Goal: Task Accomplishment & Management: Complete application form

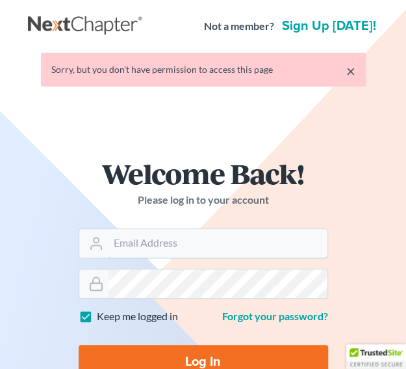
type input "[PERSON_NAME][EMAIL_ADDRESS][DOMAIN_NAME]"
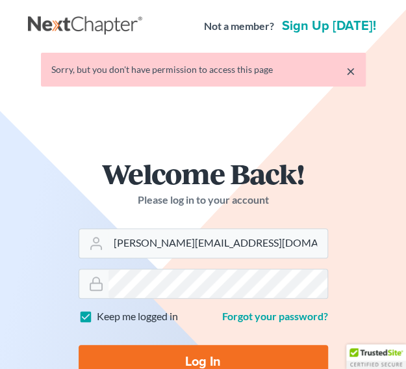
click at [148, 362] on input "Log In" at bounding box center [204, 362] width 250 height 34
type input "Thinking..."
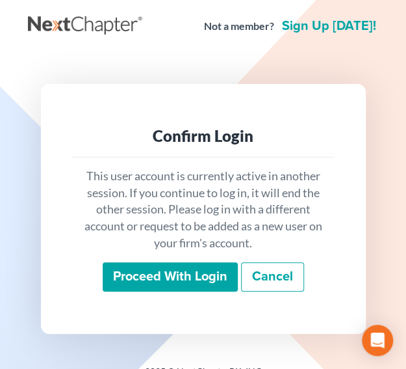
click at [146, 265] on input "Proceed with login" at bounding box center [170, 277] width 135 height 30
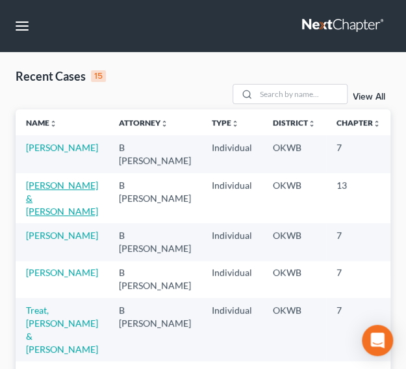
click at [52, 198] on link "[PERSON_NAME] & [PERSON_NAME]" at bounding box center [62, 197] width 72 height 37
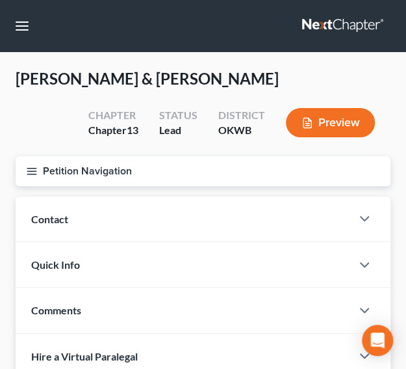
click at [33, 172] on icon "button" at bounding box center [32, 171] width 12 height 12
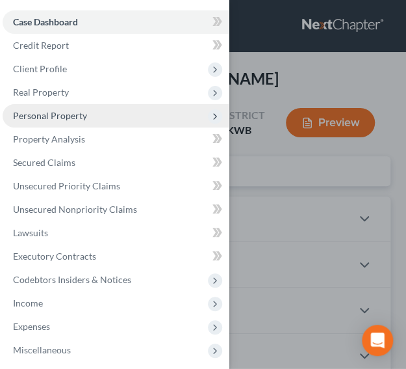
click at [33, 116] on span "Personal Property" at bounding box center [50, 115] width 74 height 11
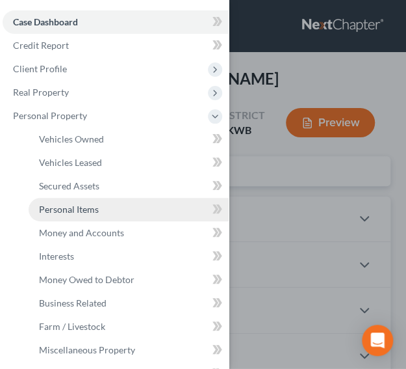
click at [60, 208] on span "Personal Items" at bounding box center [69, 209] width 60 height 11
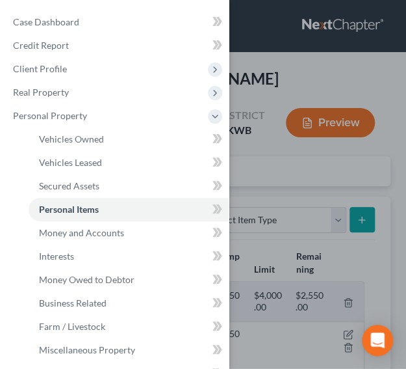
click at [389, 99] on div "Case Dashboard Payments Invoices Payments Payments Credit Report Client Profile" at bounding box center [203, 184] width 406 height 369
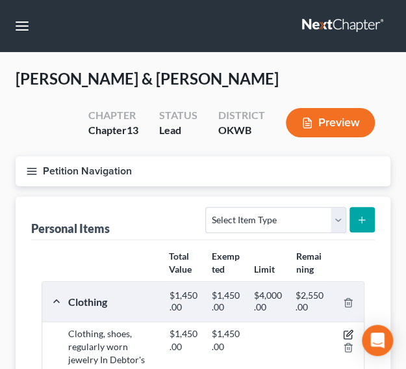
click at [347, 332] on icon "button" at bounding box center [350, 333] width 6 height 6
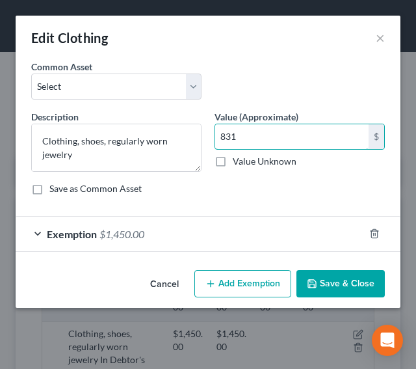
type input "831"
click at [151, 236] on div "Exemption $1,450.00" at bounding box center [190, 234] width 349 height 34
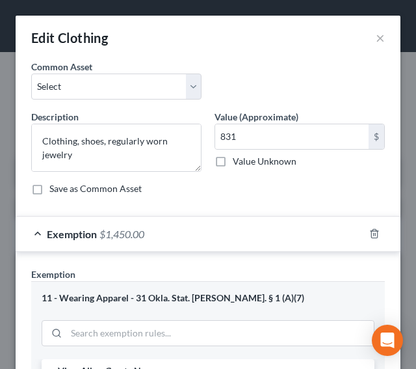
scroll to position [323, 0]
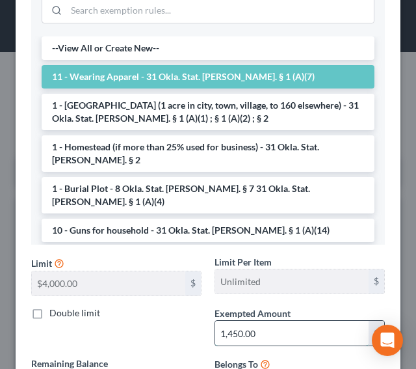
click at [258, 322] on input "1,450.00" at bounding box center [291, 333] width 153 height 25
type input "831"
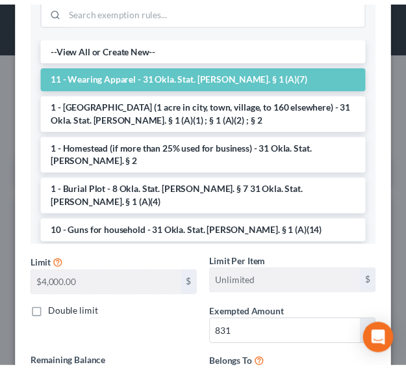
scroll to position [440, 0]
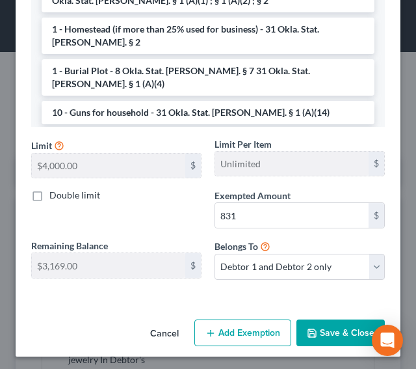
click at [351, 327] on button "Save & Close" at bounding box center [341, 332] width 88 height 27
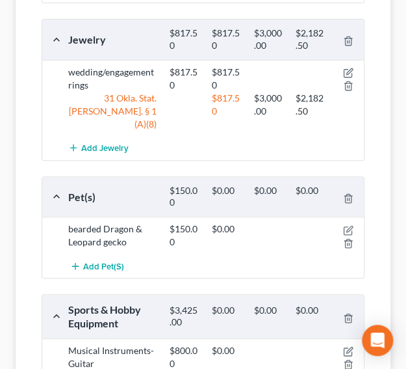
scroll to position [1433, 0]
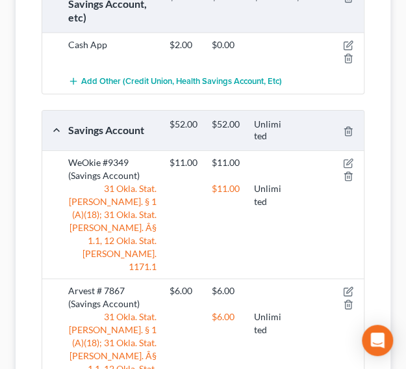
scroll to position [1089, 0]
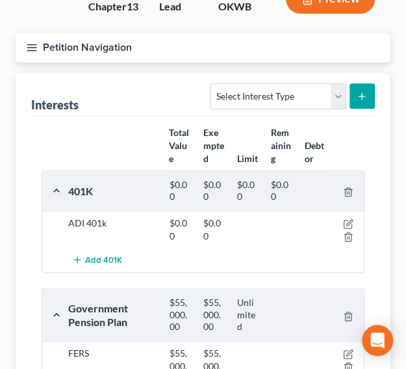
scroll to position [144, 0]
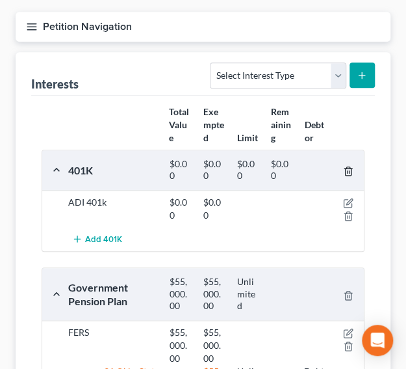
click at [351, 170] on icon "button" at bounding box center [348, 171] width 6 height 8
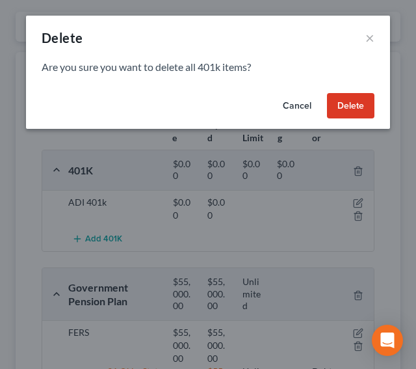
click at [350, 114] on button "Delete" at bounding box center [350, 106] width 47 height 26
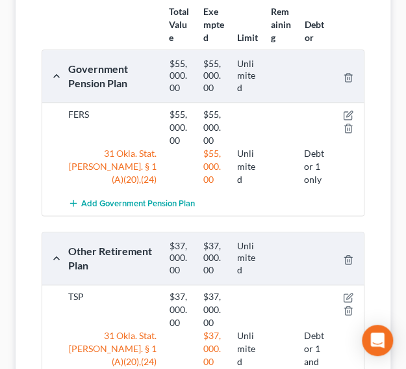
scroll to position [152, 0]
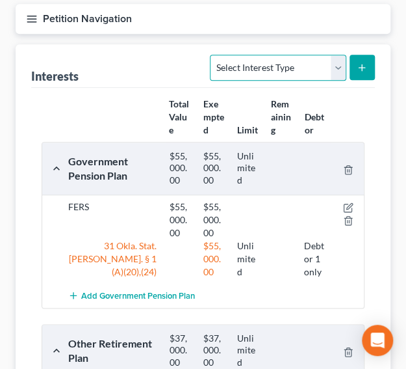
click at [339, 70] on select "Select Interest Type 401K Annuity Bond Education IRA Government Bond Government…" at bounding box center [278, 68] width 136 height 26
select select "stock"
click at [212, 55] on select "Select Interest Type 401K Annuity Bond Education IRA Government Bond Government…" at bounding box center [278, 68] width 136 height 26
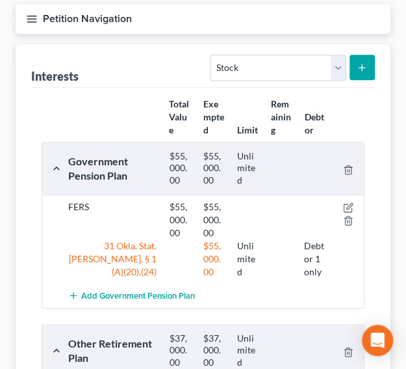
click at [360, 68] on line "submit" at bounding box center [363, 68] width 6 height 0
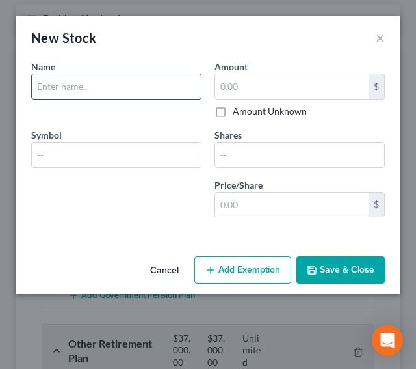
click at [101, 81] on input "text" at bounding box center [116, 86] width 169 height 25
drag, startPoint x: 144, startPoint y: 85, endPoint x: 169, endPoint y: 89, distance: 25.0
click at [169, 89] on input "Fidelity Investments-ADI Employ" at bounding box center [116, 86] width 169 height 25
drag, startPoint x: 139, startPoint y: 85, endPoint x: 152, endPoint y: 88, distance: 14.0
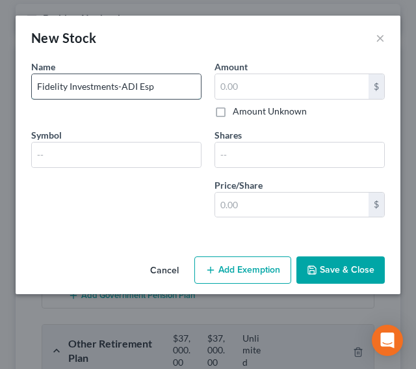
click at [152, 88] on input "Fidelity Investments-ADI Esp" at bounding box center [116, 86] width 169 height 25
drag, startPoint x: 120, startPoint y: 86, endPoint x: 168, endPoint y: 86, distance: 48.1
click at [168, 86] on input "Fidelity Investments-ADI ESP" at bounding box center [116, 86] width 169 height 25
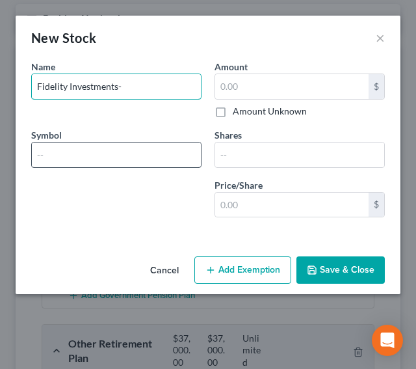
type input "Fidelity Investments-"
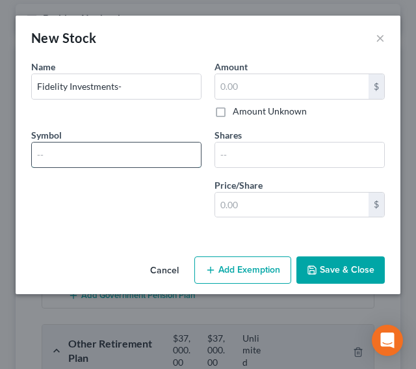
click at [36, 159] on input "text" at bounding box center [116, 154] width 169 height 25
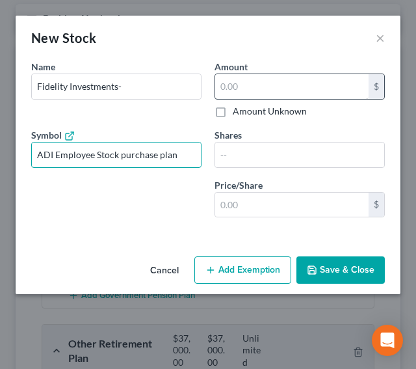
type input "ADI Employee Stock purchase plan"
click at [264, 86] on input "text" at bounding box center [291, 86] width 153 height 25
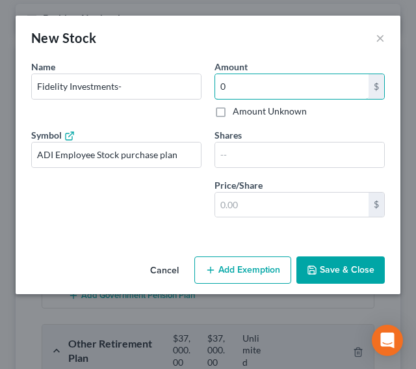
type input "0"
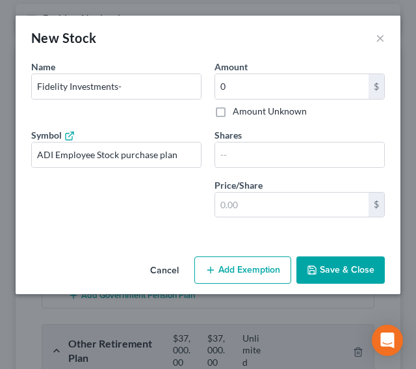
click at [328, 270] on button "Save & Close" at bounding box center [341, 269] width 88 height 27
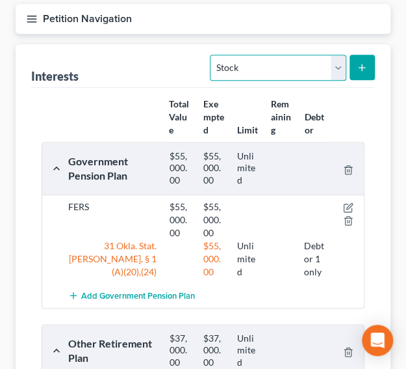
click at [339, 70] on select "Select Interest Type 401K Annuity Bond Education IRA Government Bond Government…" at bounding box center [278, 68] width 136 height 26
click at [212, 55] on select "Select Interest Type 401K Annuity Bond Education IRA Government Bond Government…" at bounding box center [278, 68] width 136 height 26
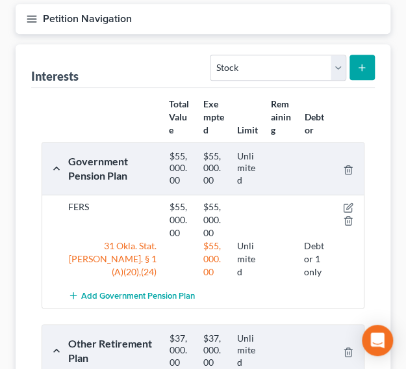
click at [357, 70] on icon "submit" at bounding box center [362, 67] width 10 height 10
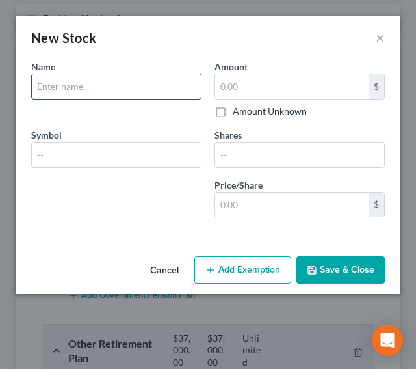
click at [139, 87] on input "text" at bounding box center [116, 86] width 169 height 25
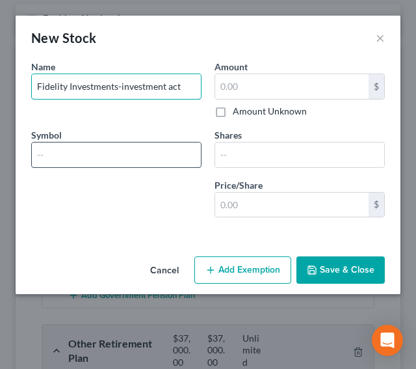
type input "Fidelity Investments-investment act"
click at [79, 153] on input "text" at bounding box center [116, 154] width 169 height 25
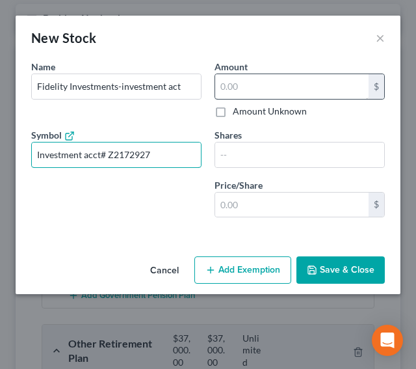
type input "Investment acct# Z2172927"
click at [269, 84] on input "text" at bounding box center [291, 86] width 153 height 25
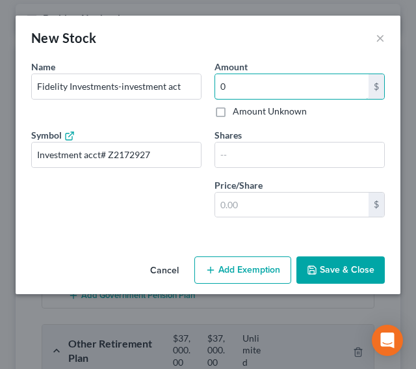
type input "0"
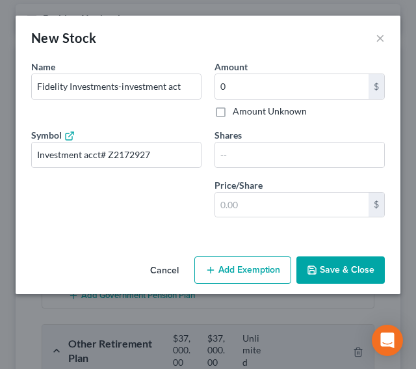
click at [335, 277] on button "Save & Close" at bounding box center [341, 269] width 88 height 27
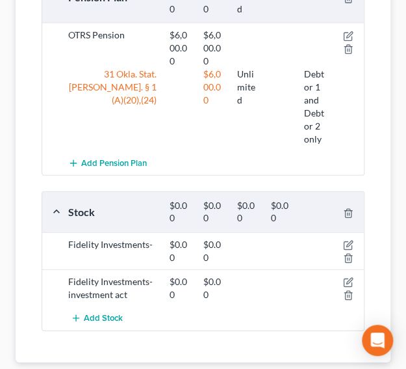
scroll to position [743, 0]
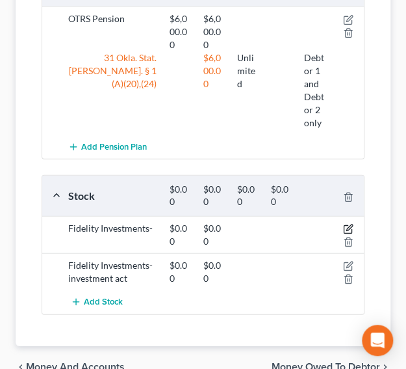
click at [347, 224] on icon "button" at bounding box center [348, 229] width 10 height 10
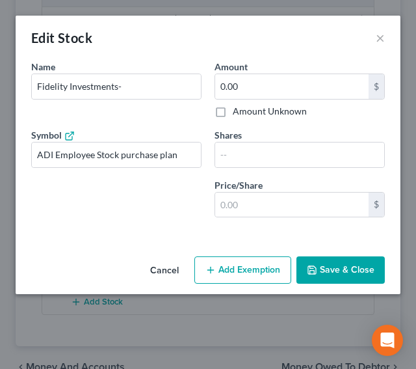
click at [313, 272] on icon "button" at bounding box center [312, 270] width 10 height 10
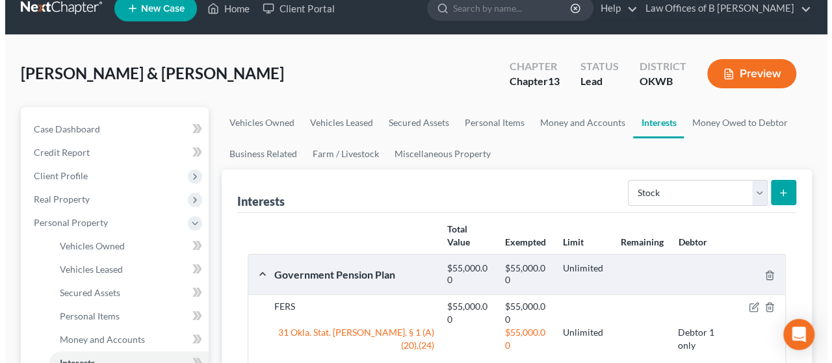
scroll to position [0, 0]
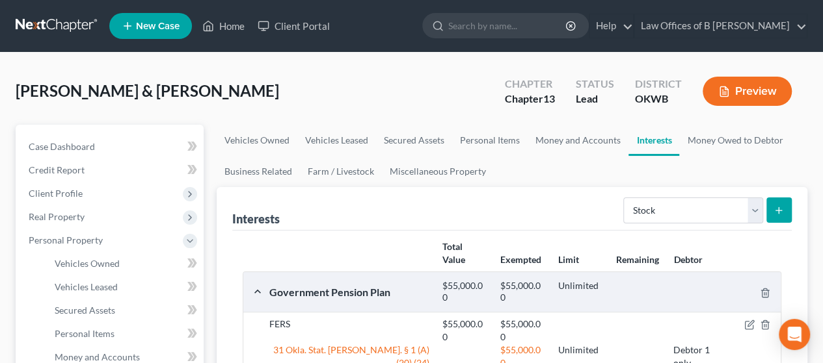
click at [416, 85] on button "Preview" at bounding box center [746, 91] width 89 height 29
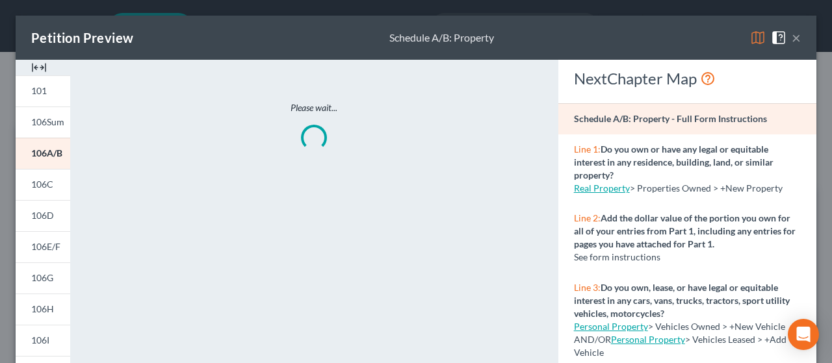
click at [416, 42] on img at bounding box center [758, 38] width 16 height 16
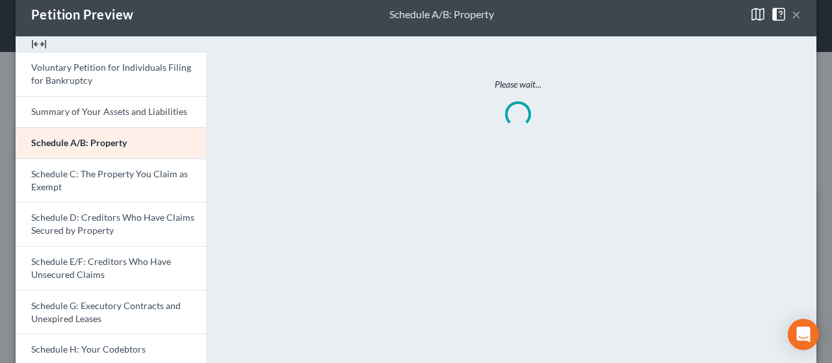
scroll to position [26, 0]
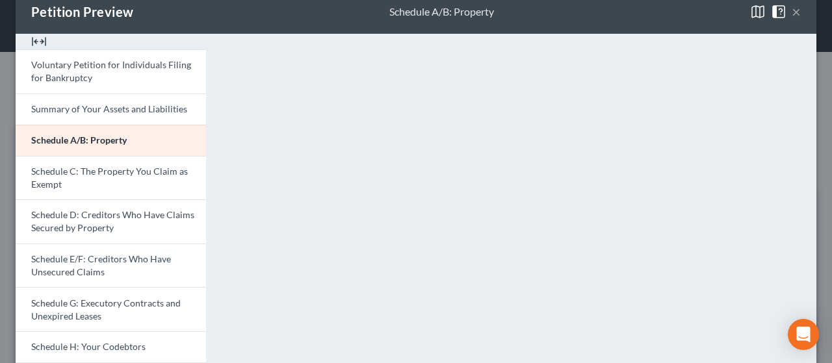
click at [220, 253] on div "<object ng-attr-data='[URL][DOMAIN_NAME]' type='application/pdf' width='100%' h…" at bounding box center [518, 363] width 598 height 658
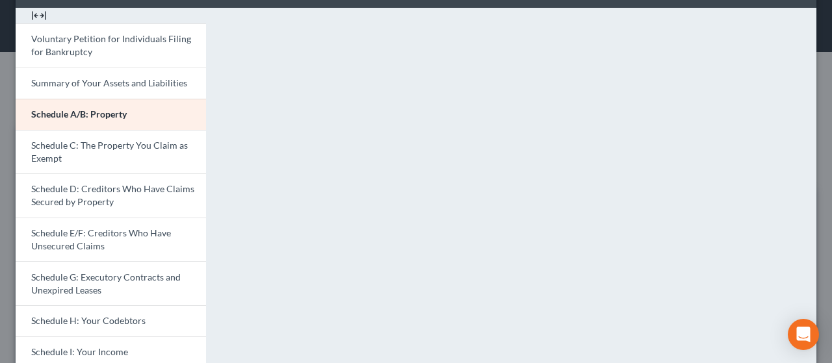
click at [219, 319] on div "<object ng-attr-data='[URL][DOMAIN_NAME]' type='application/pdf' width='100%' h…" at bounding box center [518, 337] width 598 height 658
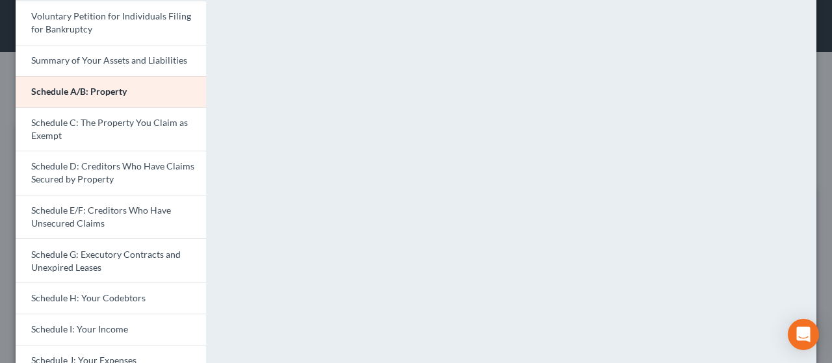
scroll to position [78, 0]
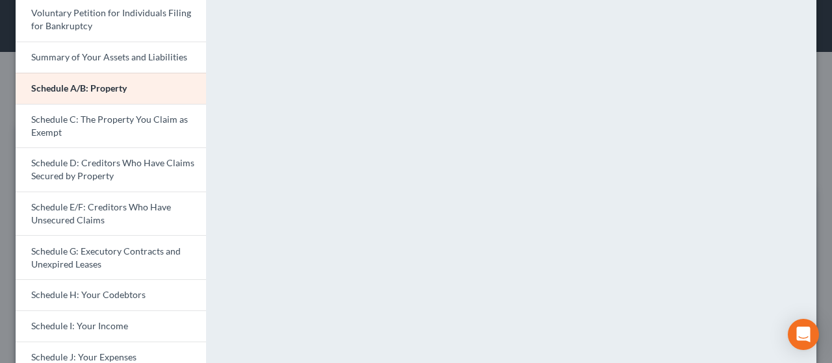
click at [219, 319] on div "<object ng-attr-data='[URL][DOMAIN_NAME]' type='application/pdf' width='100%' h…" at bounding box center [518, 311] width 598 height 658
drag, startPoint x: 219, startPoint y: 319, endPoint x: 217, endPoint y: 343, distance: 23.6
click at [219, 343] on div "<object ng-attr-data='[URL][DOMAIN_NAME]' type='application/pdf' width='100%' h…" at bounding box center [518, 311] width 598 height 658
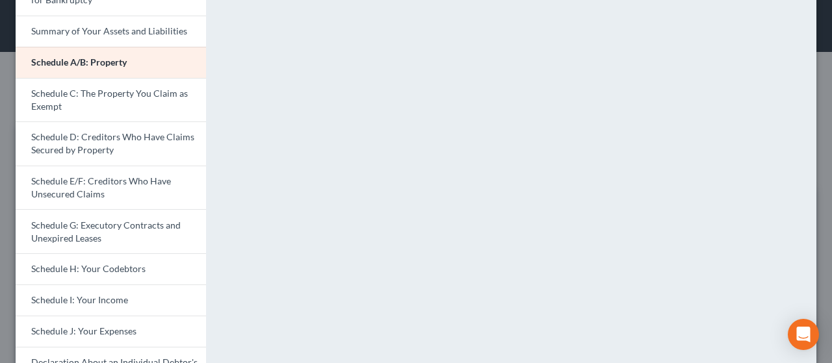
click at [219, 343] on div "<object ng-attr-data='[URL][DOMAIN_NAME]' type='application/pdf' width='100%' h…" at bounding box center [518, 285] width 598 height 658
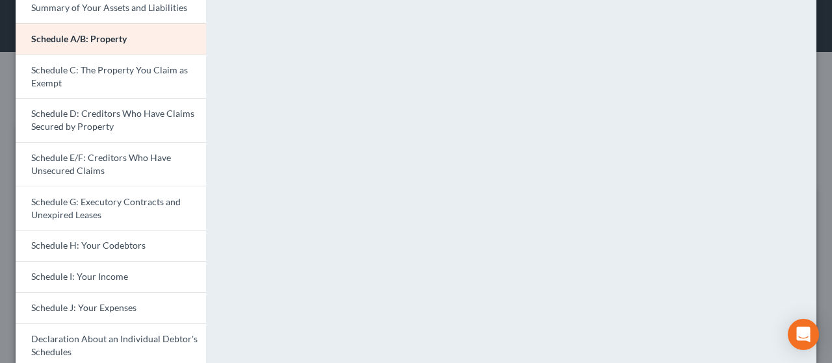
scroll to position [130, 0]
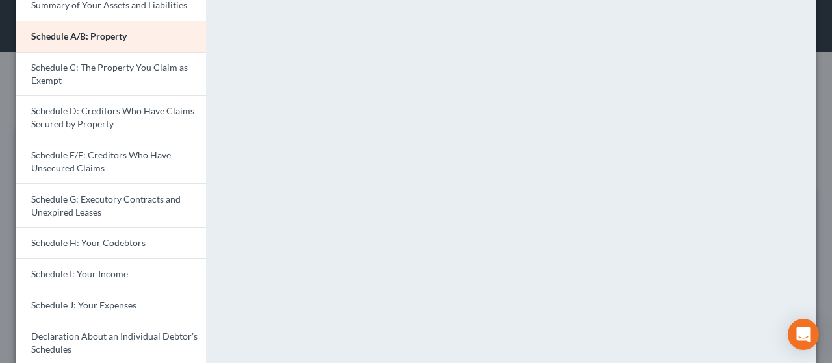
click at [219, 343] on div "<object ng-attr-data='[URL][DOMAIN_NAME]' type='application/pdf' width='100%' h…" at bounding box center [518, 259] width 598 height 658
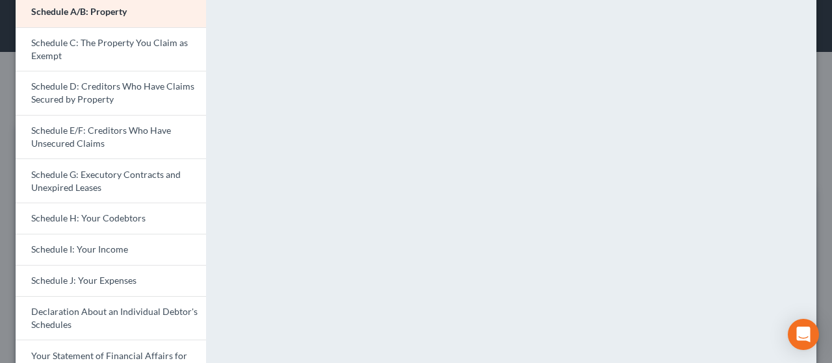
scroll to position [156, 0]
click at [219, 343] on div "<object ng-attr-data='[URL][DOMAIN_NAME]' type='application/pdf' width='100%' h…" at bounding box center [518, 233] width 598 height 658
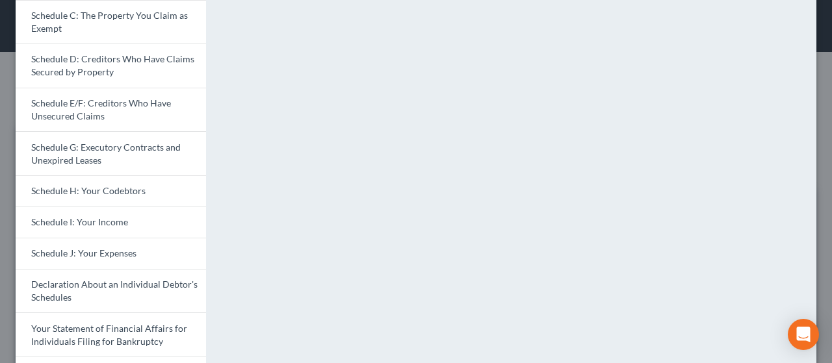
click at [219, 343] on div "<object ng-attr-data='[URL][DOMAIN_NAME]' type='application/pdf' width='100%' h…" at bounding box center [518, 207] width 598 height 658
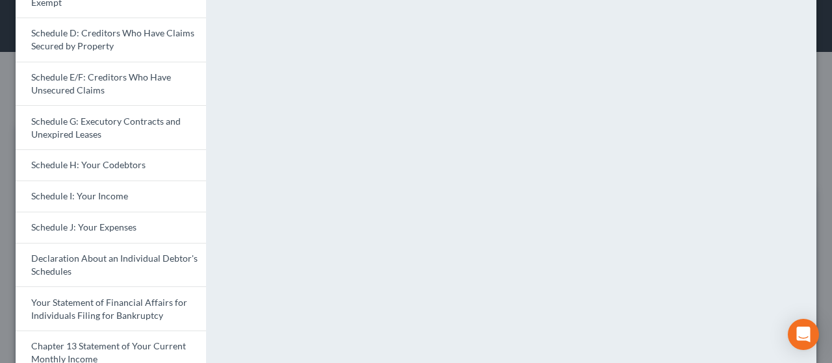
click at [219, 343] on div "<object ng-attr-data='[URL][DOMAIN_NAME]' type='application/pdf' width='100%' h…" at bounding box center [518, 181] width 598 height 658
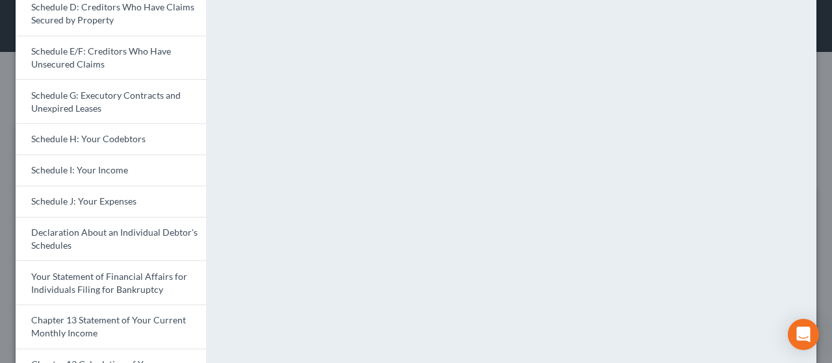
click at [219, 343] on div "<object ng-attr-data='[URL][DOMAIN_NAME]' type='application/pdf' width='100%' h…" at bounding box center [518, 155] width 598 height 658
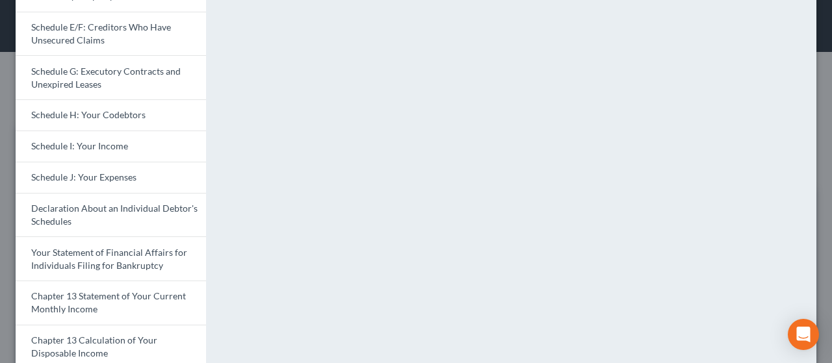
scroll to position [260, 0]
click at [219, 343] on div "<object ng-attr-data='[URL][DOMAIN_NAME]' type='application/pdf' width='100%' h…" at bounding box center [518, 129] width 598 height 658
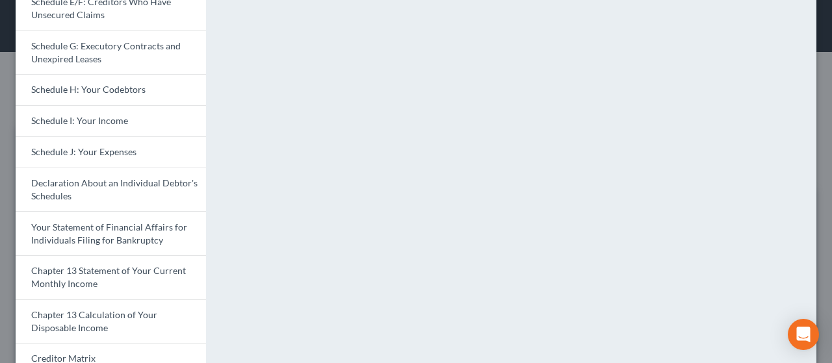
scroll to position [286, 0]
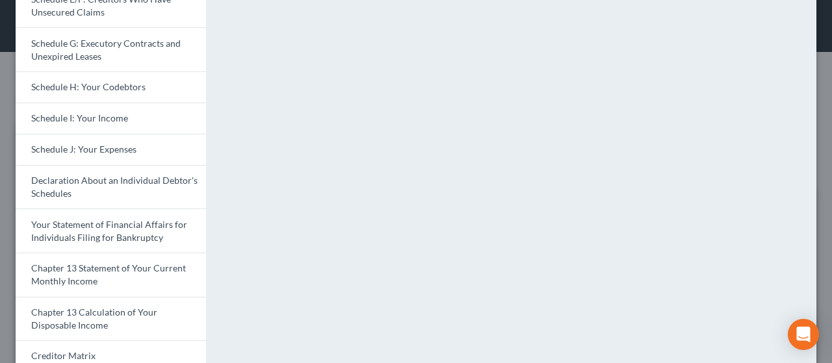
click at [219, 343] on div "<object ng-attr-data='[URL][DOMAIN_NAME]' type='application/pdf' width='100%' h…" at bounding box center [518, 103] width 598 height 658
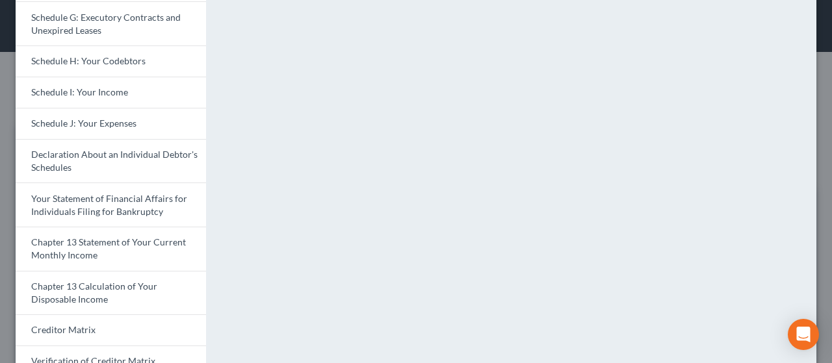
click at [219, 343] on div "<object ng-attr-data='[URL][DOMAIN_NAME]' type='application/pdf' width='100%' h…" at bounding box center [518, 77] width 598 height 658
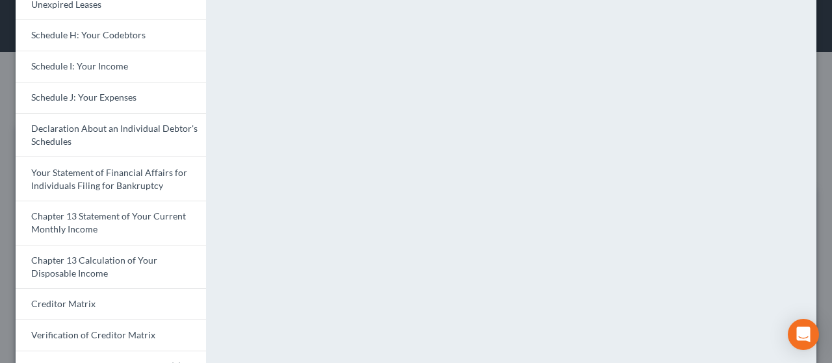
click at [219, 343] on div "<object ng-attr-data='[URL][DOMAIN_NAME]' type='application/pdf' width='100%' h…" at bounding box center [518, 51] width 598 height 658
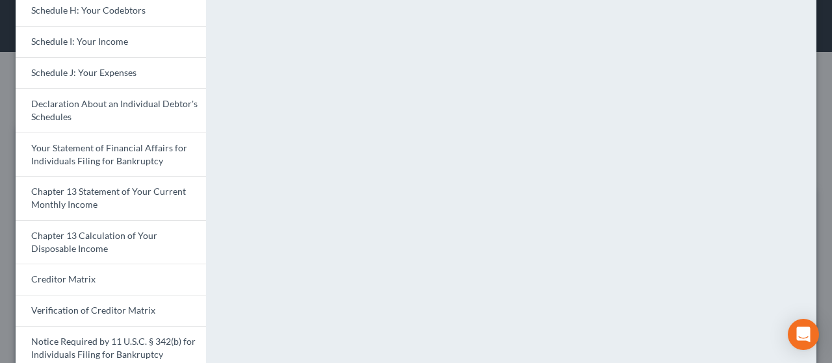
scroll to position [364, 0]
click at [219, 343] on div "<object ng-attr-data='[URL][DOMAIN_NAME]' type='application/pdf' width='100%' h…" at bounding box center [518, 25] width 598 height 658
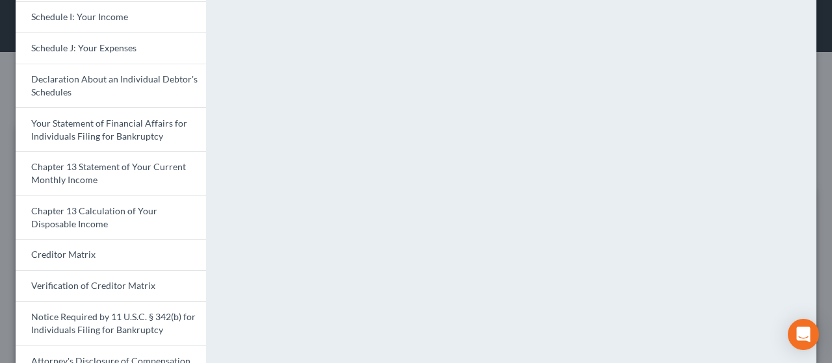
scroll to position [390, 0]
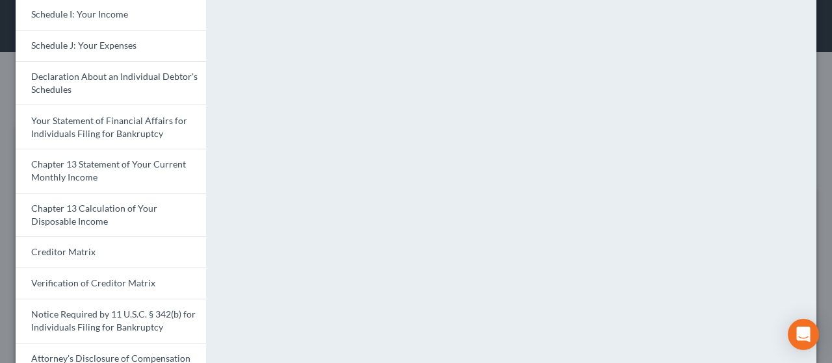
click at [217, 343] on div "<object ng-attr-data='[URL][DOMAIN_NAME]' type='application/pdf' width='100%' h…" at bounding box center [518, 42] width 611 height 745
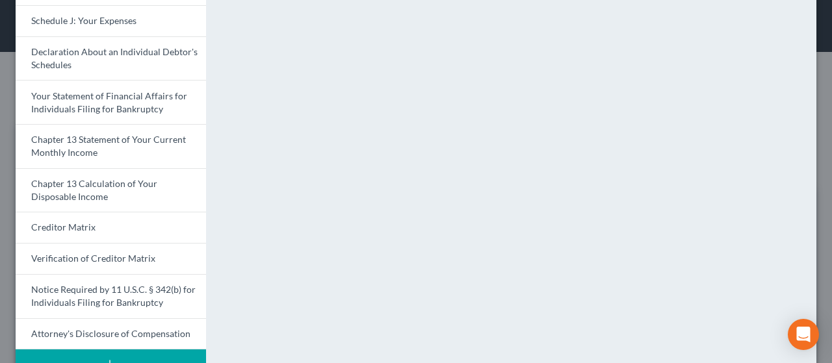
scroll to position [416, 0]
click at [150, 352] on button "Download Draft" at bounding box center [111, 369] width 191 height 40
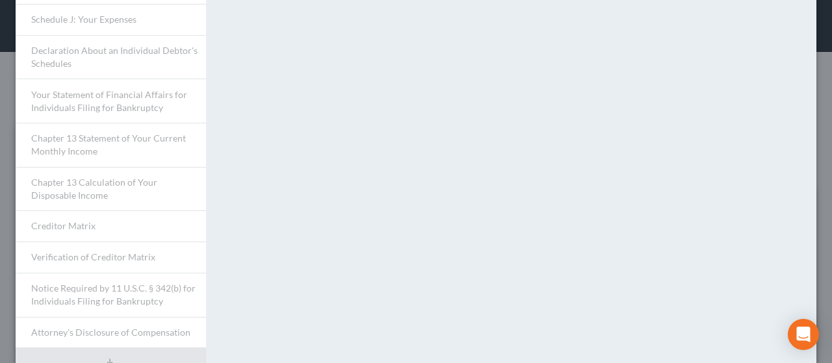
click at [289, 232] on div "Please wait while we merge your full draft packet. This will take approximately…" at bounding box center [518, 16] width 611 height 745
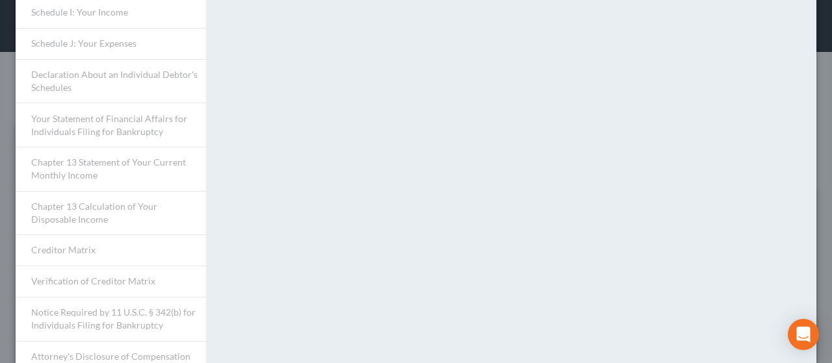
scroll to position [390, 0]
click at [289, 232] on div "Please wait while we merge your full draft packet. This will take approximately…" at bounding box center [518, 42] width 611 height 745
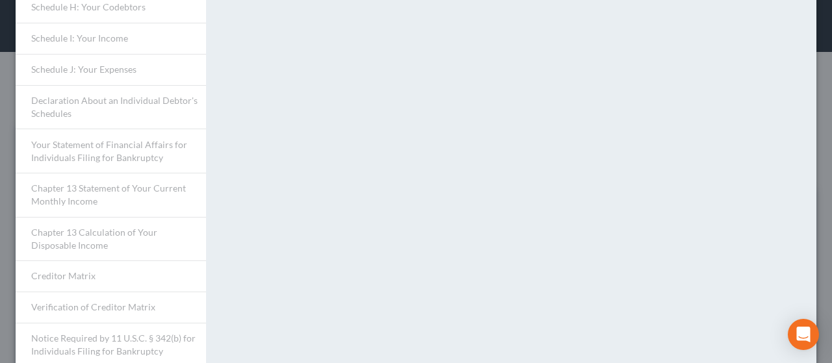
scroll to position [364, 0]
click at [289, 232] on div "Please wait while we merge your full draft packet. This will take approximately…" at bounding box center [518, 68] width 611 height 745
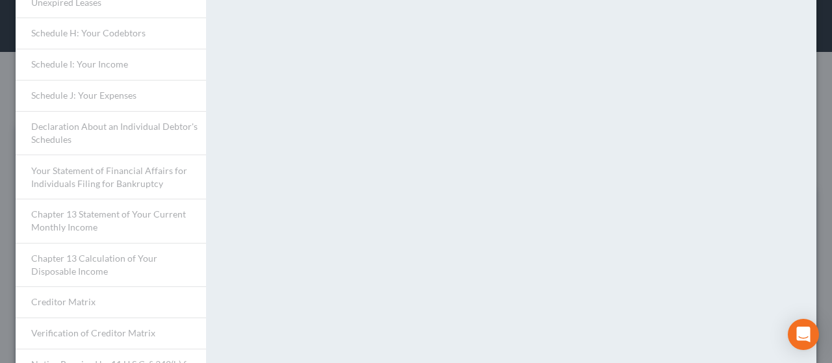
scroll to position [338, 0]
click at [289, 232] on div "Please wait while we merge your full draft packet. This will take approximately…" at bounding box center [518, 94] width 611 height 745
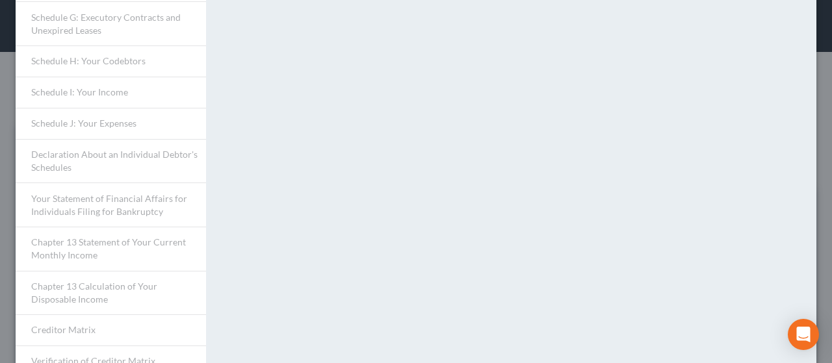
click at [289, 232] on div "Please wait while we merge your full draft packet. This will take approximately…" at bounding box center [518, 120] width 611 height 745
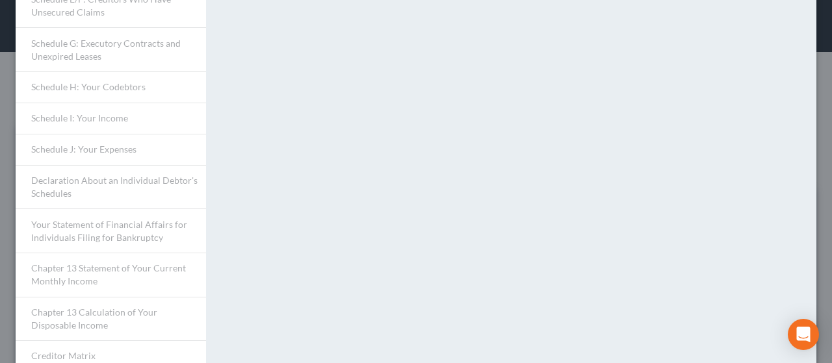
click at [289, 232] on div "Please wait while we merge your full draft packet. This will take approximately…" at bounding box center [518, 146] width 611 height 745
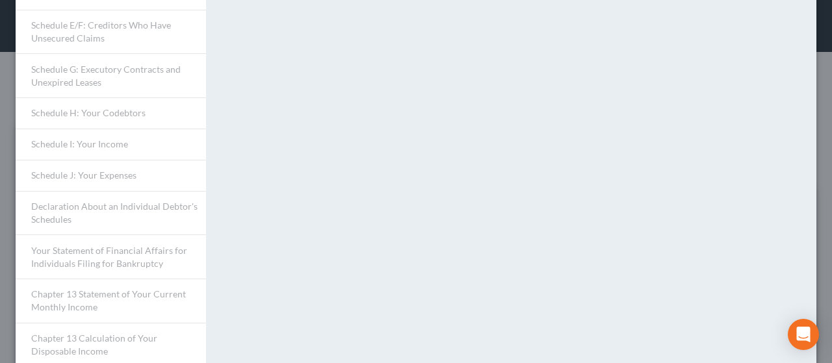
scroll to position [234, 0]
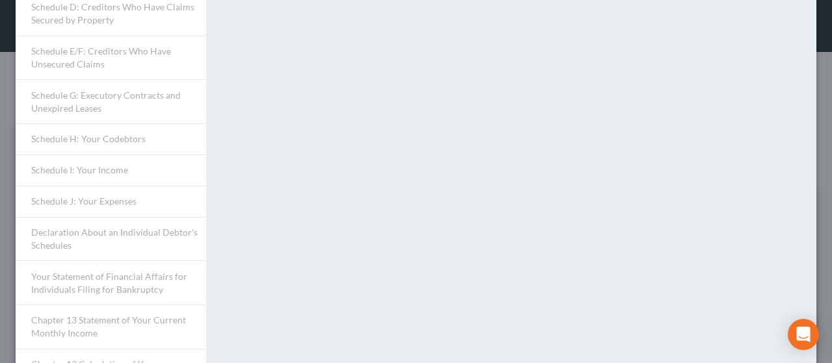
click at [289, 237] on div "Please wait while we merge your full draft packet. This will take approximately…" at bounding box center [518, 198] width 611 height 745
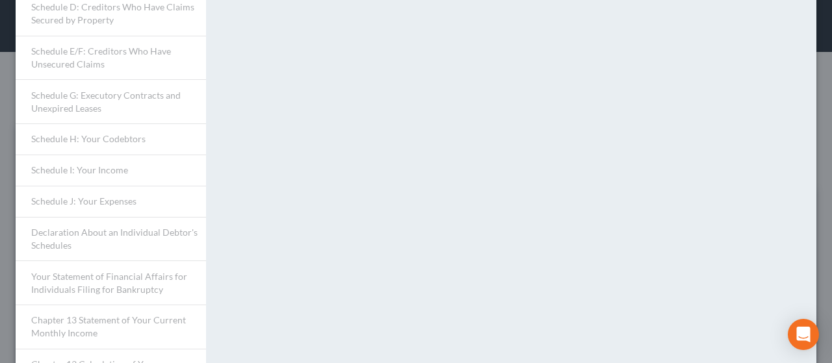
click at [289, 237] on div "Please wait while we merge your full draft packet. This will take approximately…" at bounding box center [518, 198] width 611 height 745
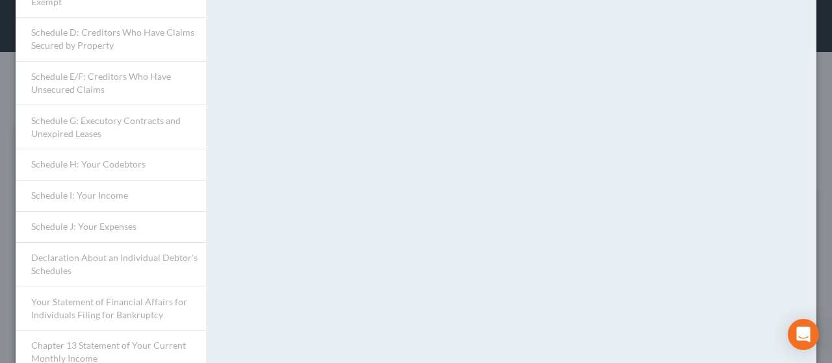
scroll to position [208, 0]
click at [289, 237] on div "Please wait while we merge your full draft packet. This will take approximately…" at bounding box center [518, 224] width 611 height 745
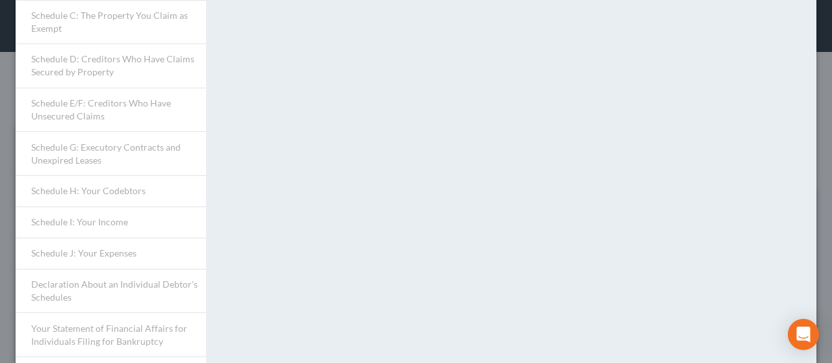
click at [289, 237] on div "Please wait while we merge your full draft packet. This will take approximately…" at bounding box center [518, 250] width 611 height 745
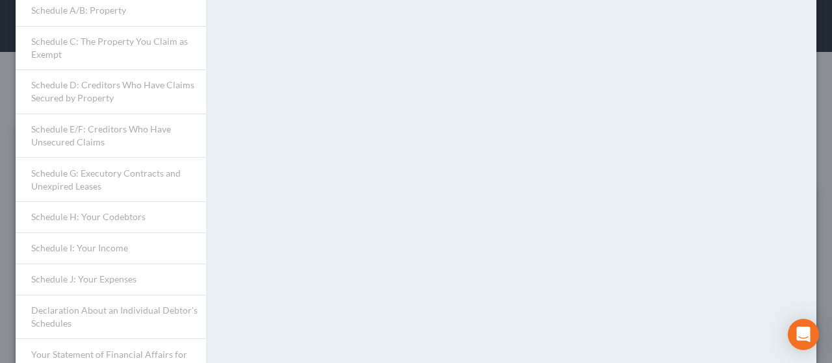
click at [289, 237] on div "Please wait while we merge your full draft packet. This will take approximately…" at bounding box center [518, 276] width 611 height 745
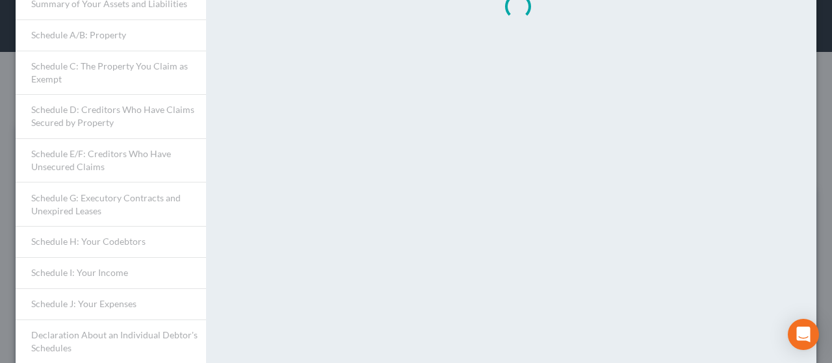
scroll to position [130, 0]
click at [289, 237] on div "Please wait while we merge your full draft packet. This will take approximately…" at bounding box center [518, 302] width 611 height 745
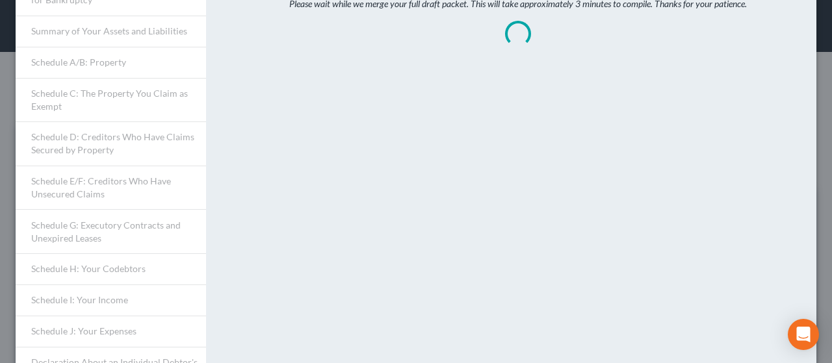
click at [289, 237] on div "Please wait while we merge your full draft packet. This will take approximately…" at bounding box center [518, 328] width 611 height 745
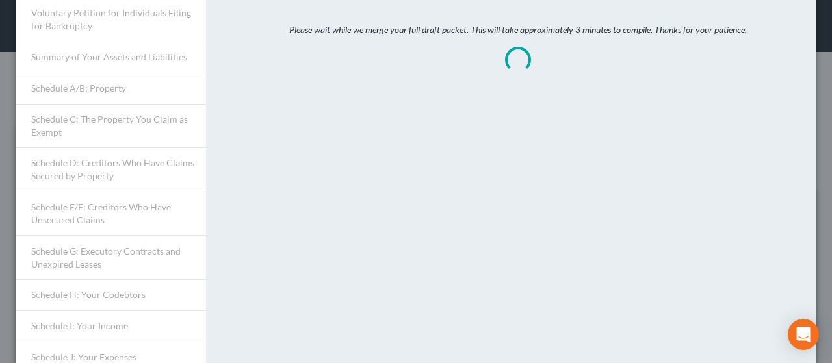
click at [289, 237] on div "Please wait while we merge your full draft packet. This will take approximately…" at bounding box center [518, 354] width 611 height 745
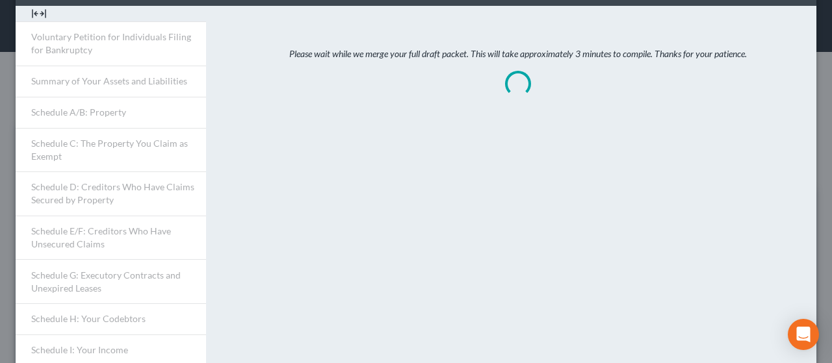
scroll to position [52, 0]
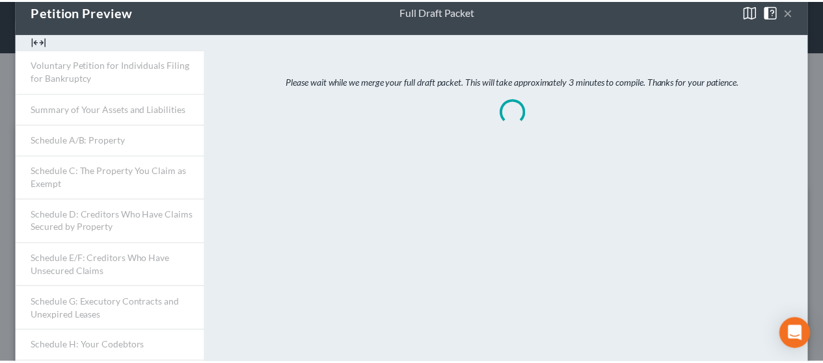
scroll to position [0, 0]
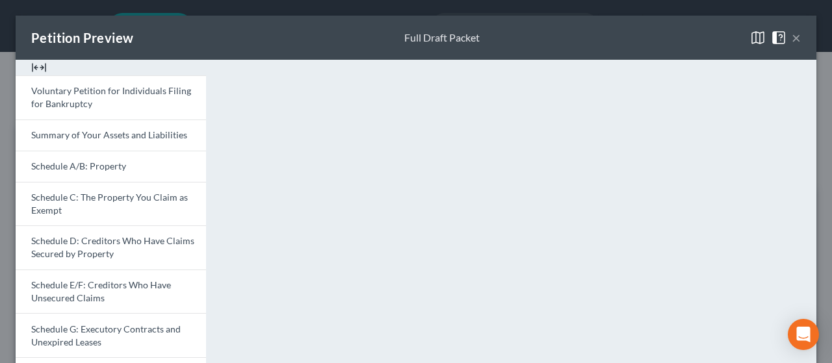
click at [416, 38] on button "×" at bounding box center [796, 38] width 9 height 16
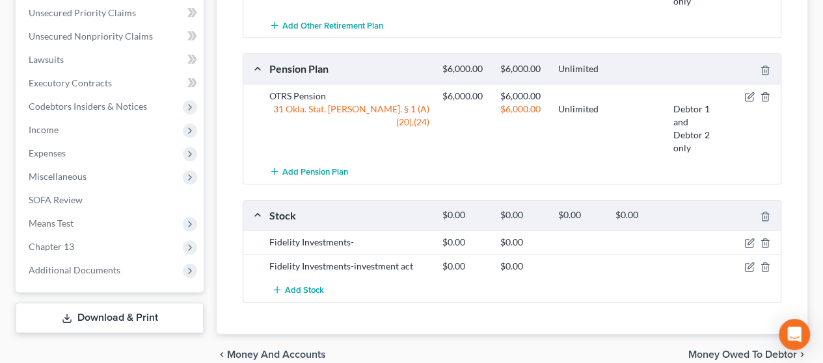
scroll to position [589, 0]
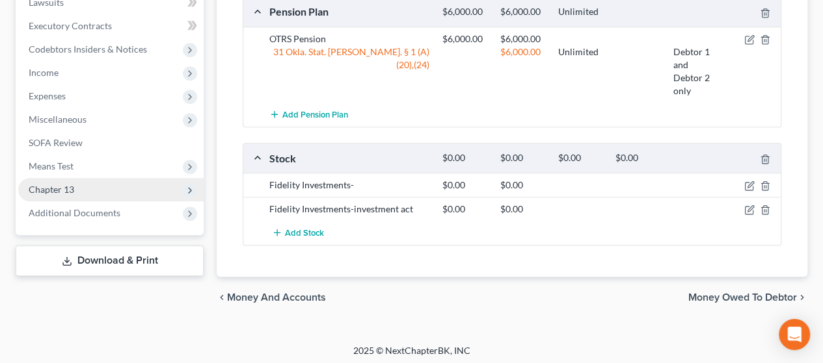
click at [85, 184] on span "Chapter 13" at bounding box center [110, 189] width 185 height 23
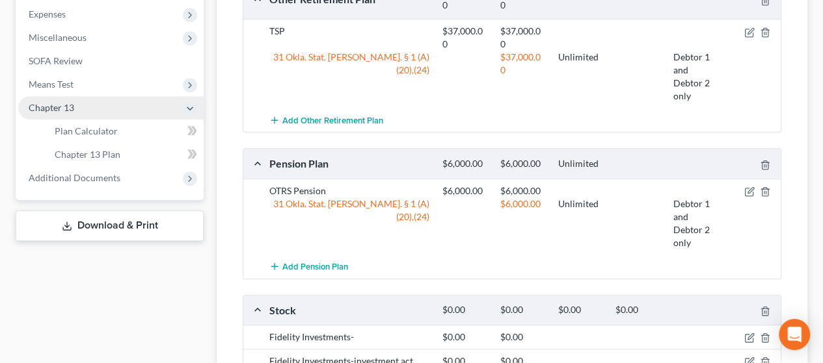
scroll to position [355, 0]
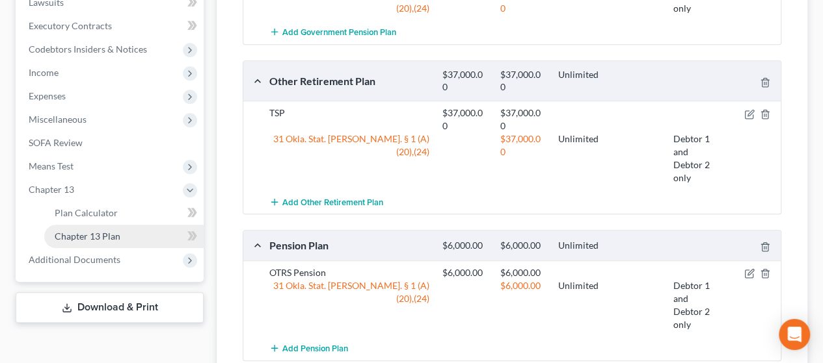
click at [91, 232] on span "Chapter 13 Plan" at bounding box center [88, 236] width 66 height 11
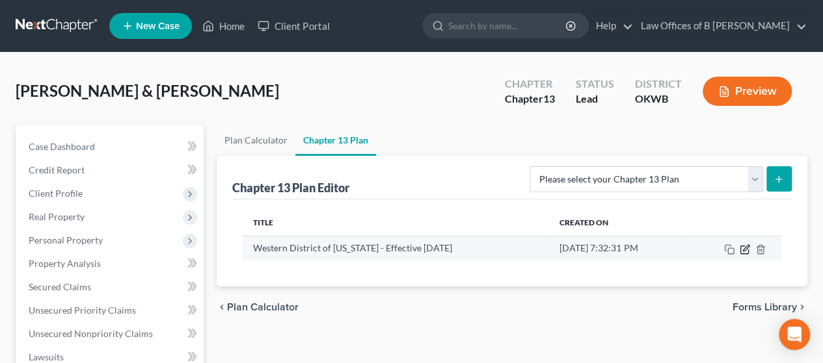
click at [416, 248] on icon "button" at bounding box center [746, 248] width 6 height 6
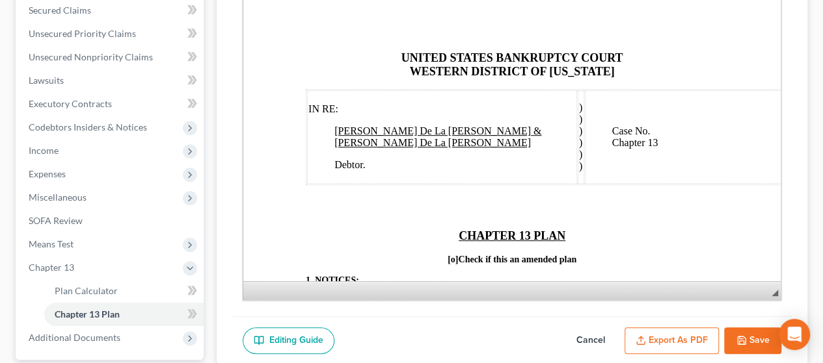
scroll to position [276, 0]
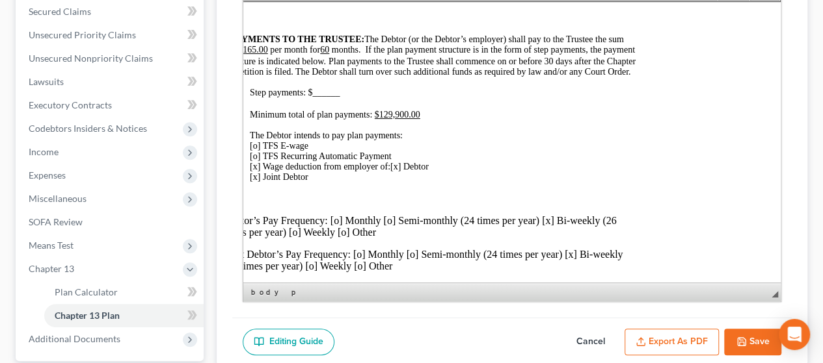
scroll to position [520, 87]
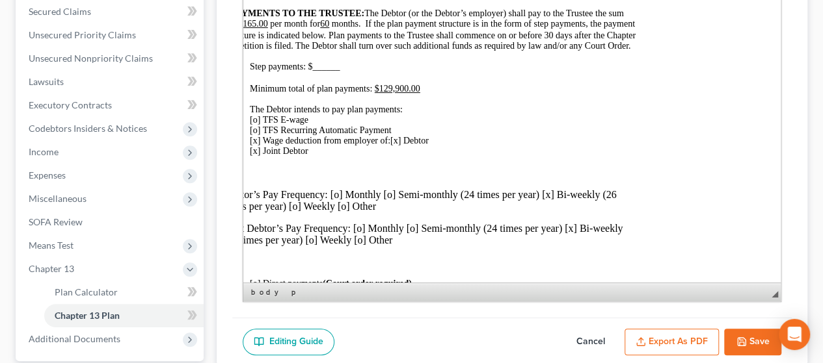
click at [395, 157] on p "The Debtor intends to pay plan payments: [o] TFS E-wage [o] TFS Recurring Autom…" at bounding box center [443, 131] width 386 height 52
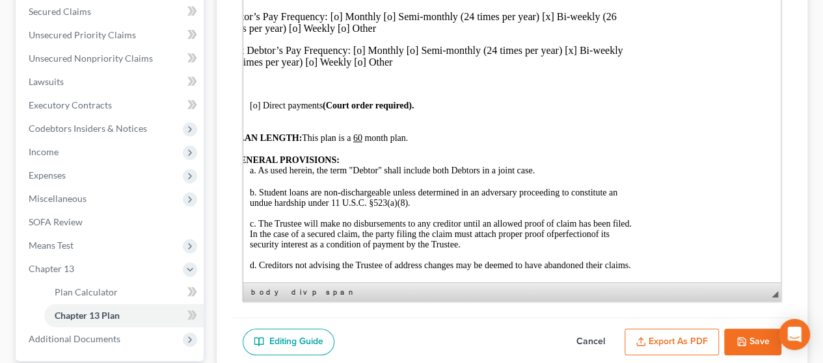
scroll to position [711, 87]
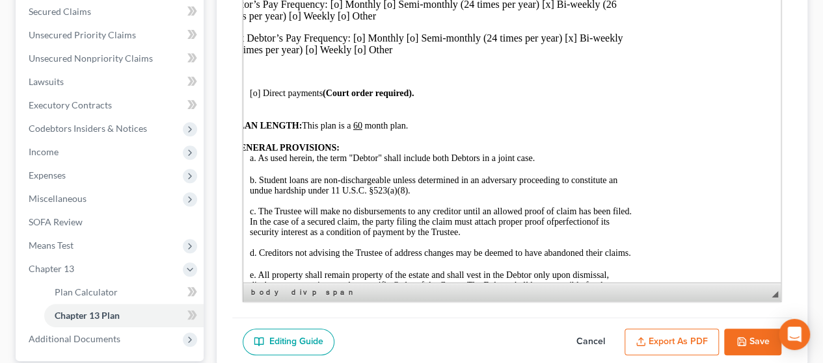
click at [416, 338] on button "Save" at bounding box center [752, 342] width 57 height 27
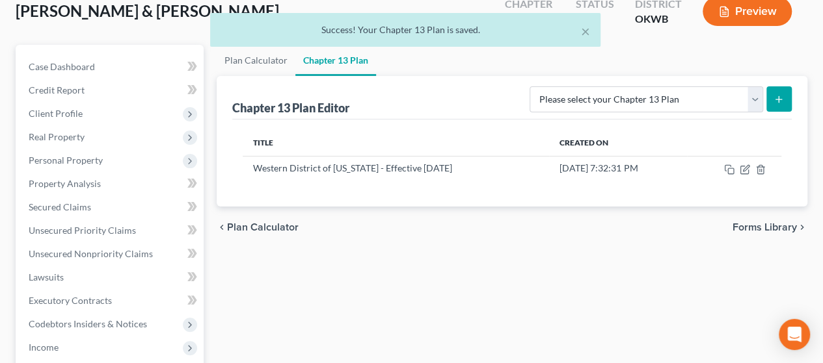
scroll to position [67, 0]
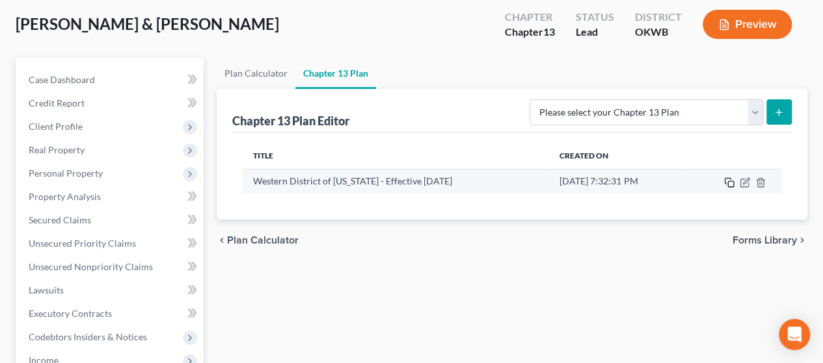
click at [416, 181] on rect "button" at bounding box center [731, 184] width 6 height 6
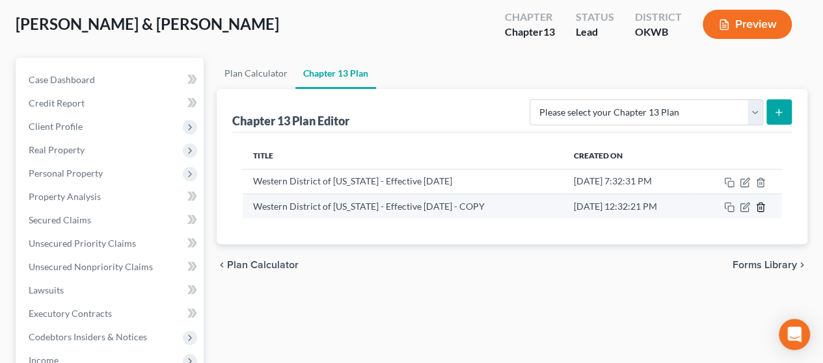
click at [416, 203] on icon "button" at bounding box center [760, 207] width 6 height 8
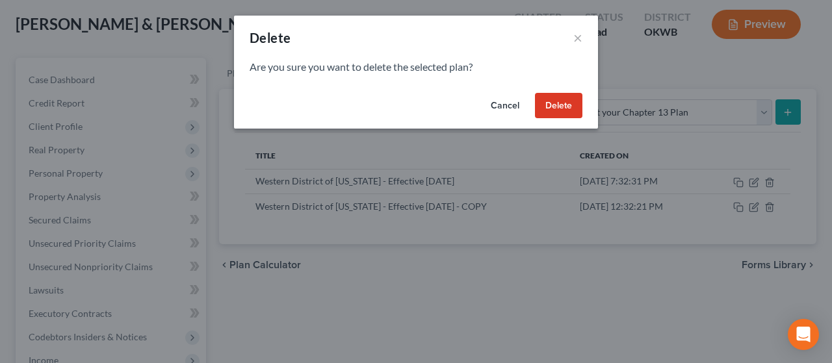
click at [416, 107] on button "Delete" at bounding box center [558, 106] width 47 height 26
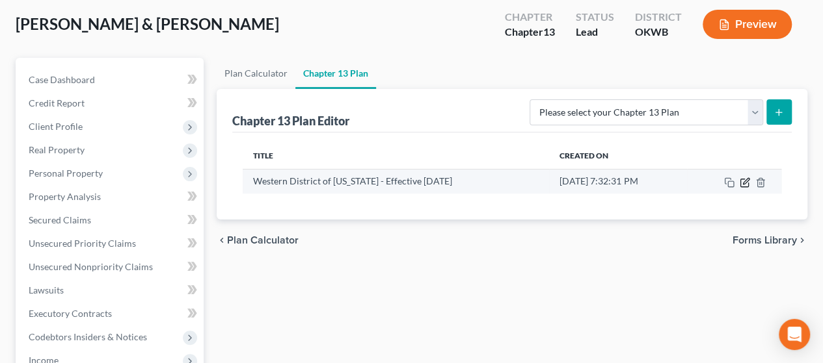
click at [416, 180] on icon "button" at bounding box center [744, 183] width 10 height 10
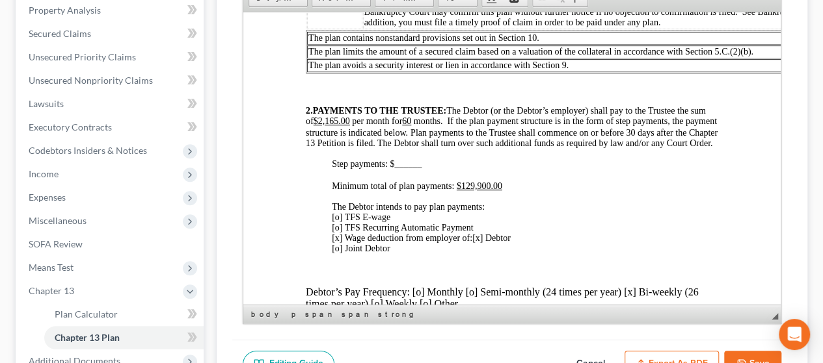
scroll to position [458, 0]
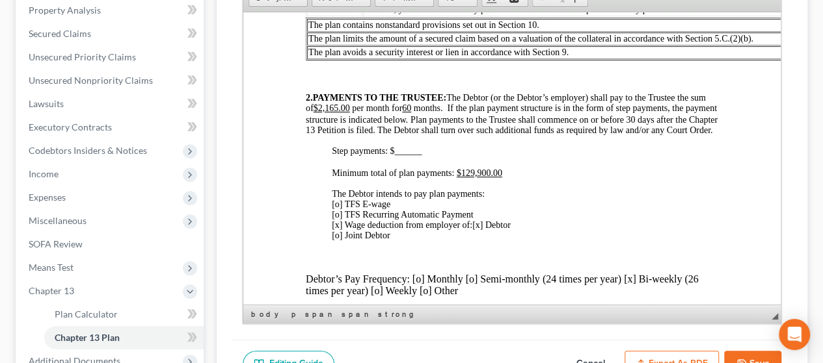
click at [416, 352] on button "Export as PDF" at bounding box center [671, 364] width 94 height 27
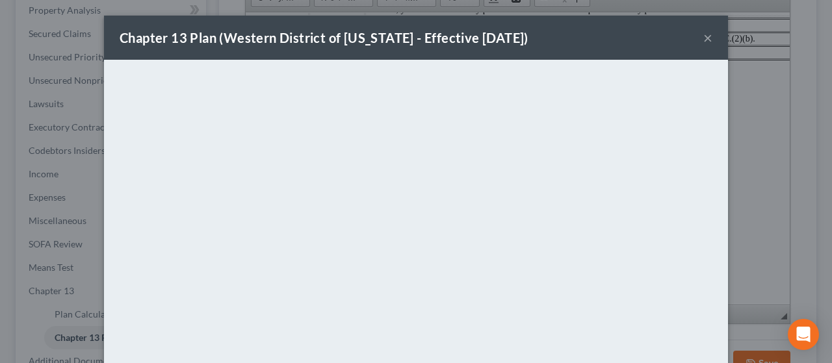
click at [416, 215] on div "Chapter 13 Plan (Western District of [US_STATE] - Effective [DATE]) × <object n…" at bounding box center [416, 181] width 832 height 363
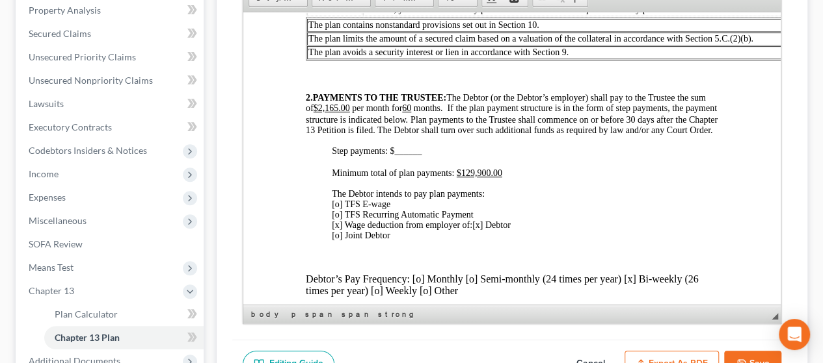
click at [416, 361] on button "Save" at bounding box center [752, 364] width 57 height 27
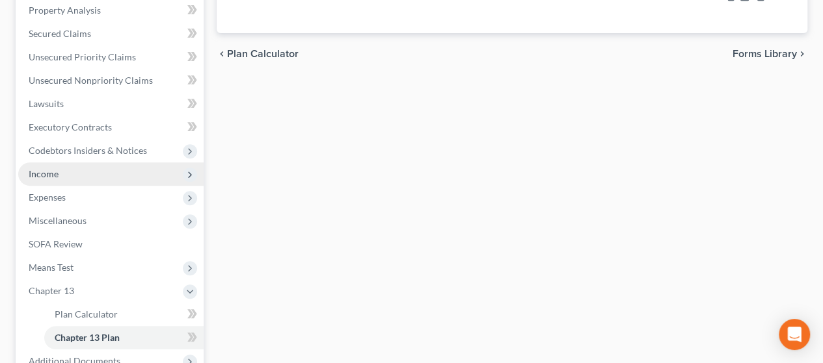
click at [106, 170] on span "Income" at bounding box center [110, 174] width 185 height 23
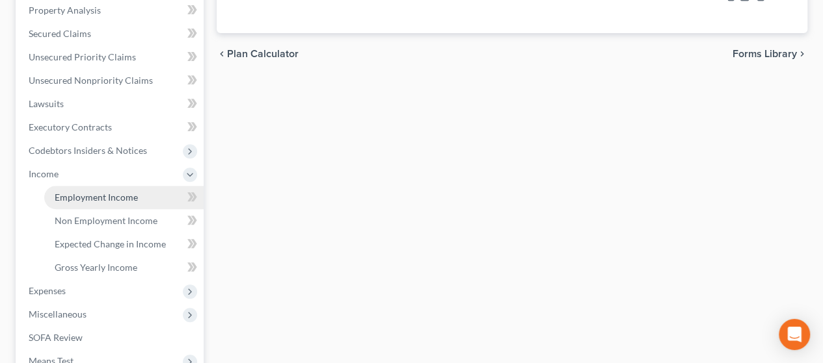
click at [108, 192] on span "Employment Income" at bounding box center [96, 197] width 83 height 11
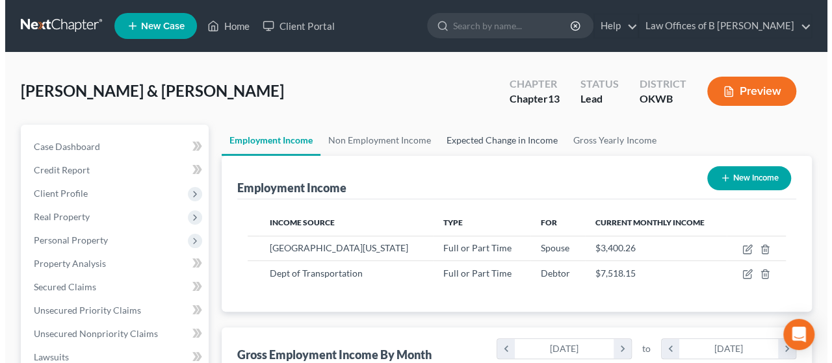
scroll to position [231, 329]
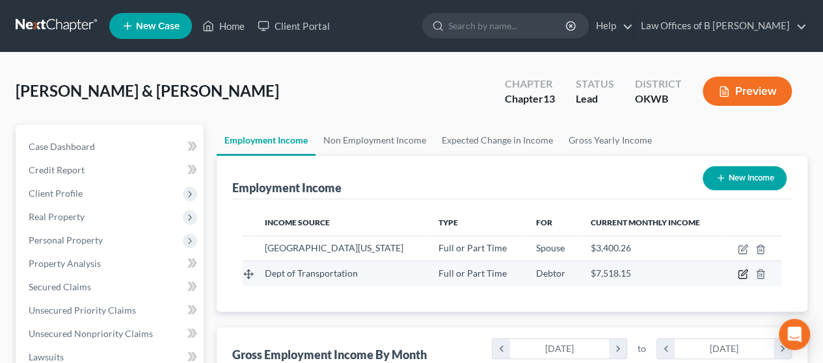
click at [416, 272] on icon "button" at bounding box center [742, 274] width 10 height 10
select select "0"
select select "2"
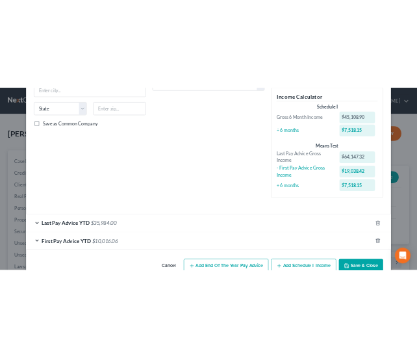
scroll to position [255, 0]
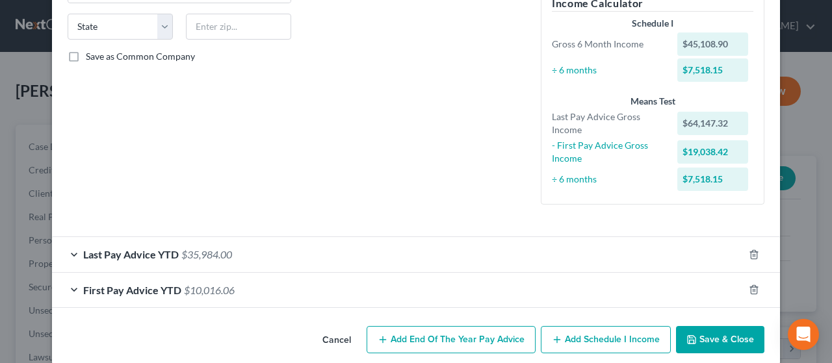
click at [272, 259] on div "Last Pay Advice YTD $35,984.00" at bounding box center [398, 254] width 692 height 34
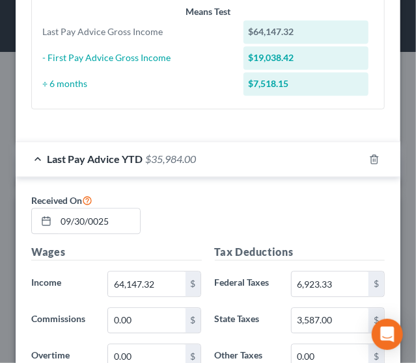
scroll to position [604, 0]
